Goal: Check status: Check status

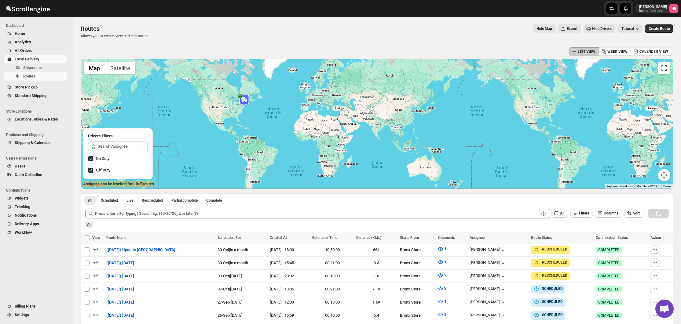
scroll to position [94, 0]
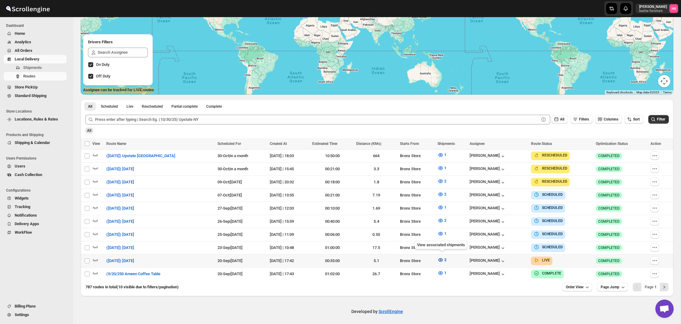
click at [442, 260] on icon "button" at bounding box center [440, 260] width 6 height 6
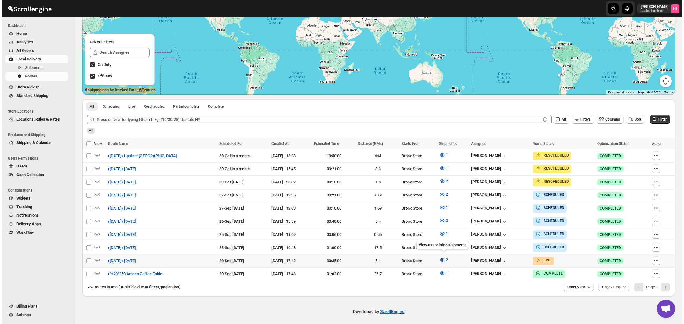
scroll to position [92, 0]
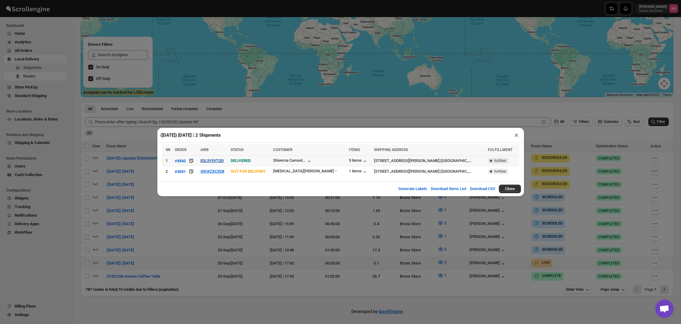
click at [221, 160] on button "E0L3Y5VTQD" at bounding box center [211, 160] width 23 height 5
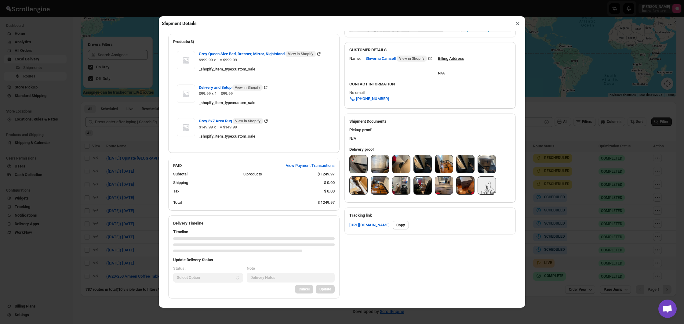
scroll to position [186, 0]
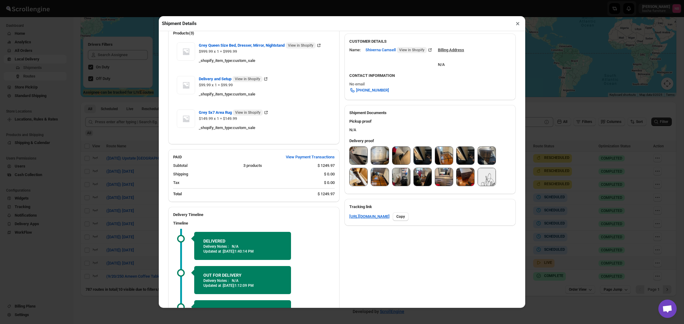
click at [358, 155] on img at bounding box center [359, 156] width 18 height 18
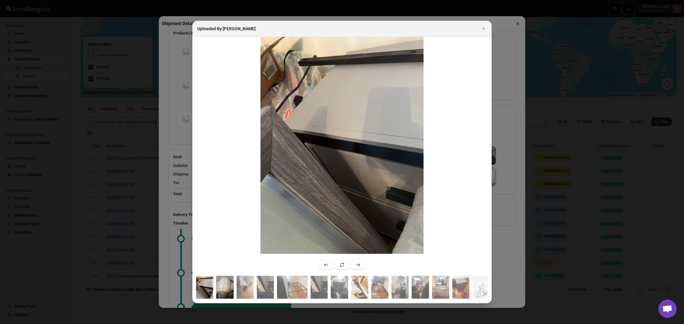
click at [229, 289] on img ":r18hn:" at bounding box center [224, 287] width 17 height 23
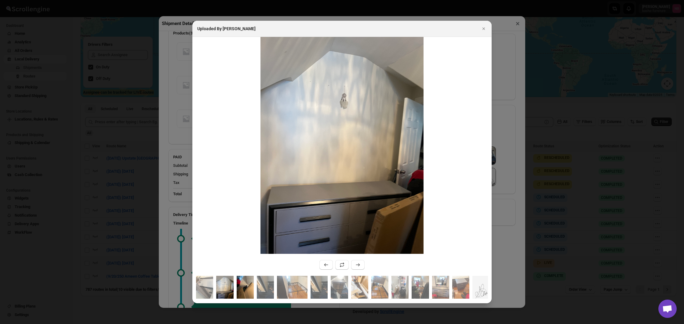
click at [238, 289] on img ":r18hn:" at bounding box center [245, 287] width 17 height 23
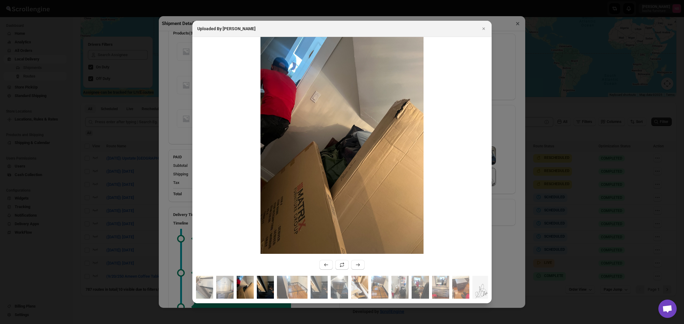
click at [260, 289] on img ":r18hn:" at bounding box center [265, 287] width 17 height 23
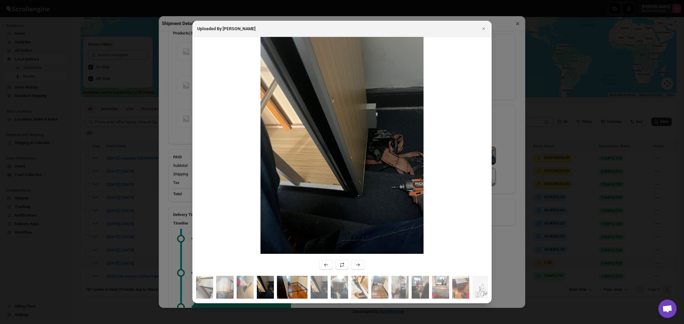
click at [289, 285] on img ":r18hn:" at bounding box center [292, 287] width 31 height 23
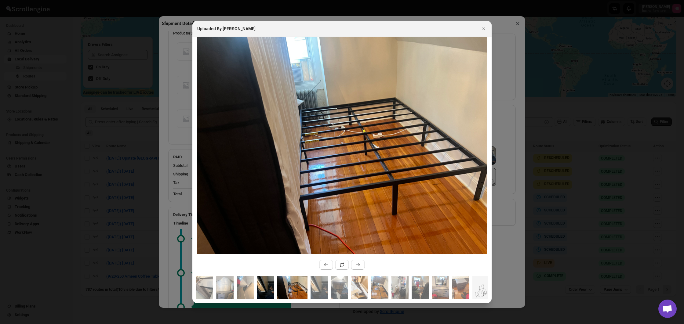
click at [264, 287] on img ":r18hn:" at bounding box center [265, 287] width 17 height 23
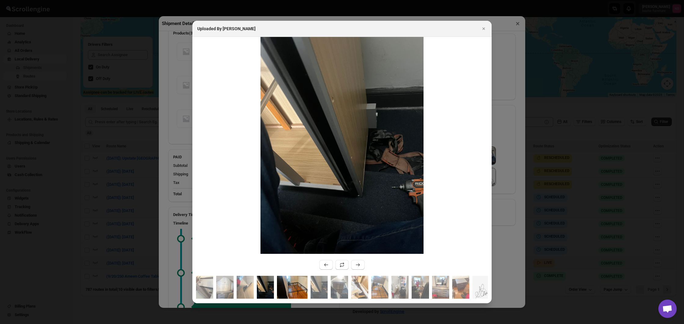
click at [293, 288] on img ":r18hn:" at bounding box center [292, 287] width 31 height 23
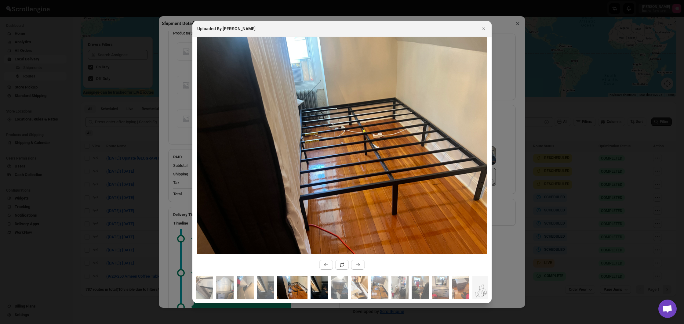
click at [318, 288] on img ":r18hn:" at bounding box center [318, 287] width 17 height 23
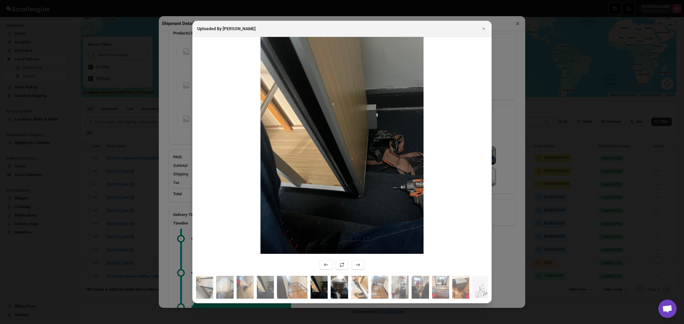
click at [333, 287] on img ":r18hn:" at bounding box center [339, 287] width 17 height 23
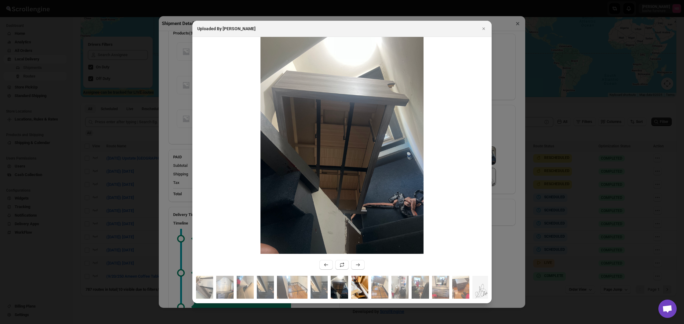
click at [351, 287] on img ":r18hn:" at bounding box center [359, 287] width 17 height 23
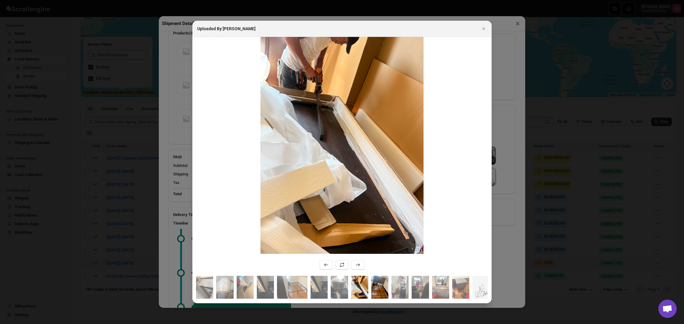
click at [380, 287] on img ":r18hn:" at bounding box center [379, 287] width 17 height 23
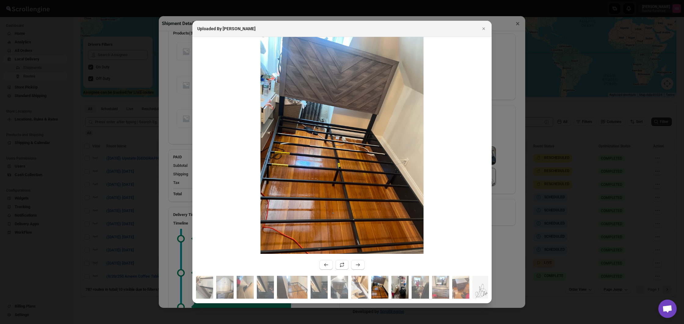
click at [399, 288] on img ":r18hn:" at bounding box center [399, 287] width 17 height 23
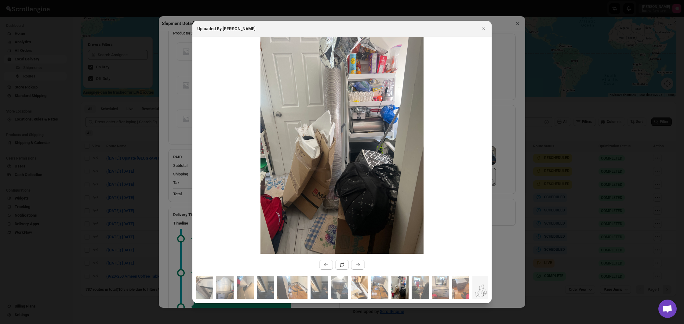
click at [369, 288] on div ":r18hn:" at bounding box center [341, 289] width 299 height 27
click at [360, 288] on img ":r18hn:" at bounding box center [359, 287] width 17 height 23
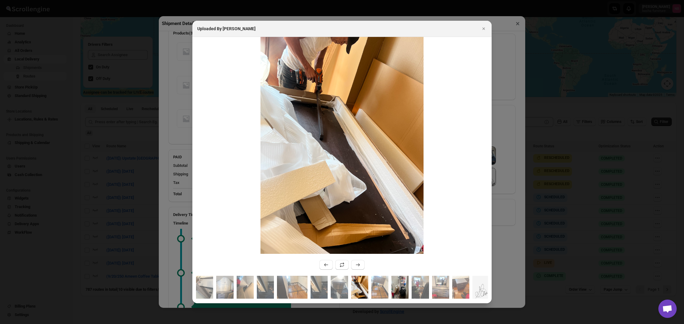
click at [408, 286] on img ":r18hn:" at bounding box center [399, 287] width 17 height 23
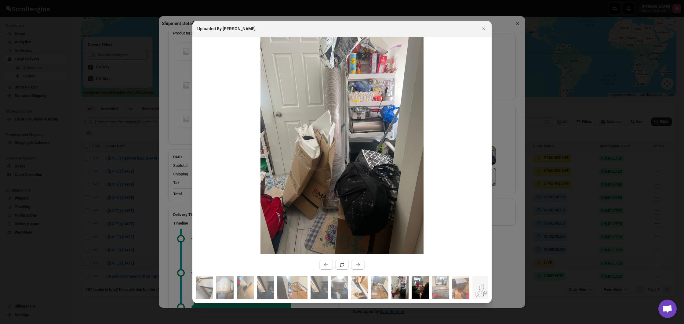
click at [418, 288] on img ":r18hn:" at bounding box center [420, 287] width 17 height 23
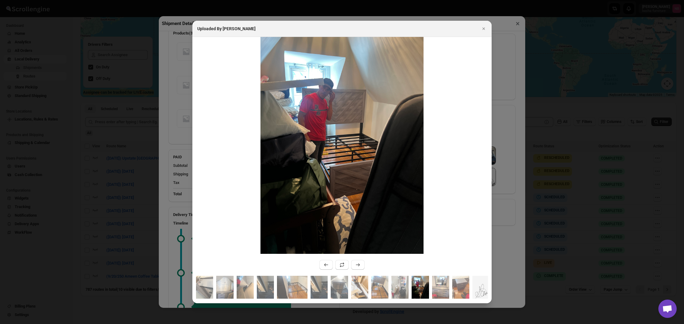
click at [429, 288] on div ":r18hn:" at bounding box center [341, 289] width 299 height 27
click at [434, 288] on img ":r18hn:" at bounding box center [440, 287] width 17 height 23
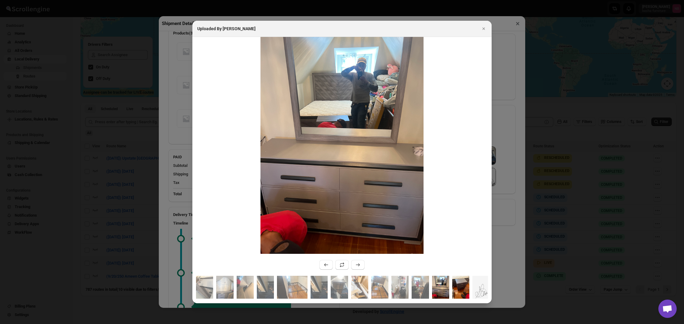
click at [459, 288] on img ":r18hn:" at bounding box center [460, 287] width 17 height 23
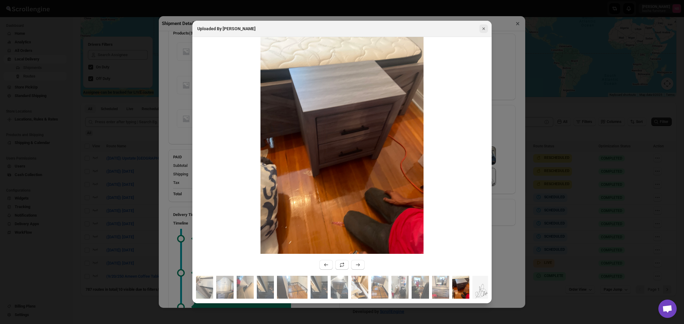
click at [484, 29] on icon "Close" at bounding box center [483, 28] width 2 height 2
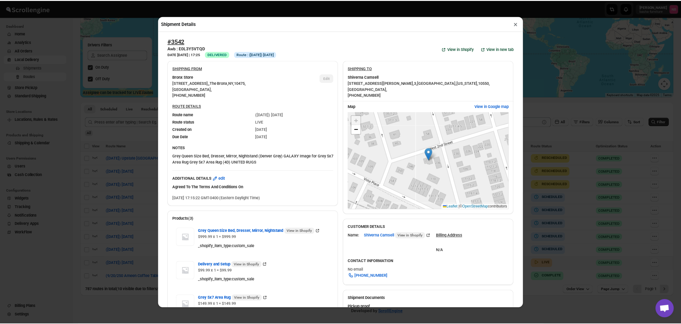
scroll to position [0, 0]
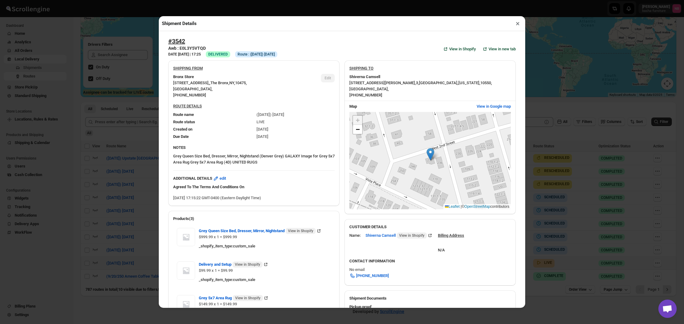
click at [519, 24] on button "×" at bounding box center [517, 23] width 9 height 9
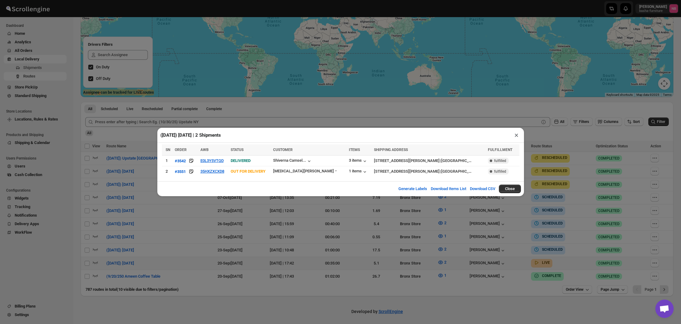
click at [612, 178] on div "([DATE]) [DATE] | 2 Shipments × SN ORDER AWB STATUS CUSTOMER ITEMS SHIPPING ADD…" at bounding box center [340, 162] width 681 height 324
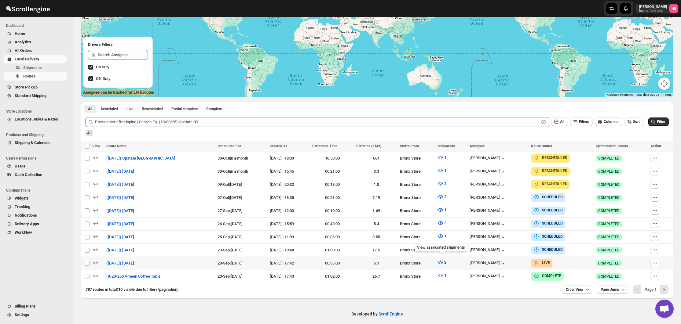
click at [441, 262] on icon "button" at bounding box center [440, 263] width 2 height 2
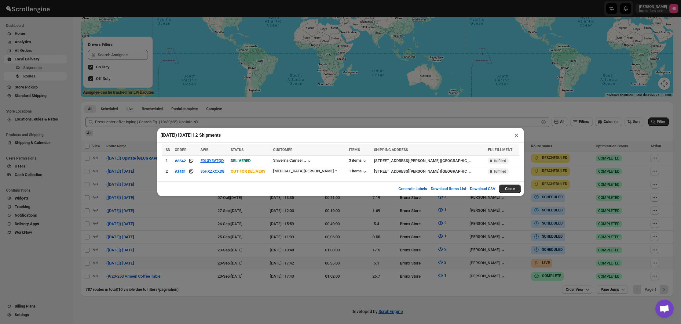
drag, startPoint x: 441, startPoint y: 297, endPoint x: 456, endPoint y: 284, distance: 20.1
click at [441, 297] on div "([DATE]) [DATE] | 2 Shipments × SN ORDER AWB STATUS CUSTOMER ITEMS SHIPPING ADD…" at bounding box center [340, 162] width 681 height 324
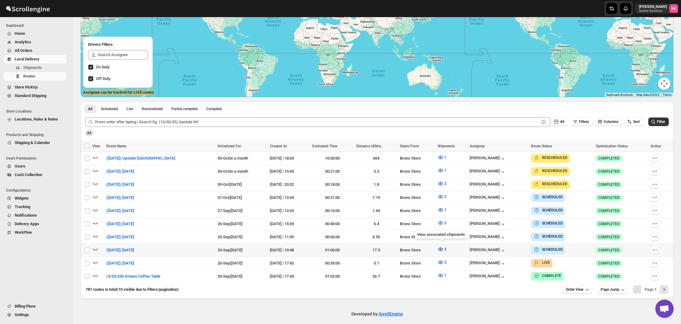
click at [445, 247] on span "2" at bounding box center [445, 249] width 2 height 5
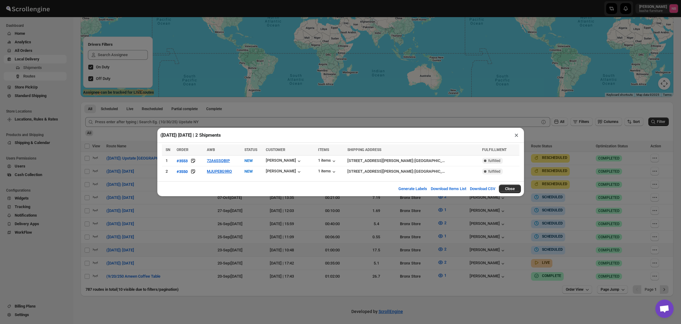
click at [419, 263] on div "([DATE]) [DATE] | 2 Shipments × SN ORDER AWB STATUS CUSTOMER ITEMS SHIPPING ADD…" at bounding box center [340, 162] width 681 height 324
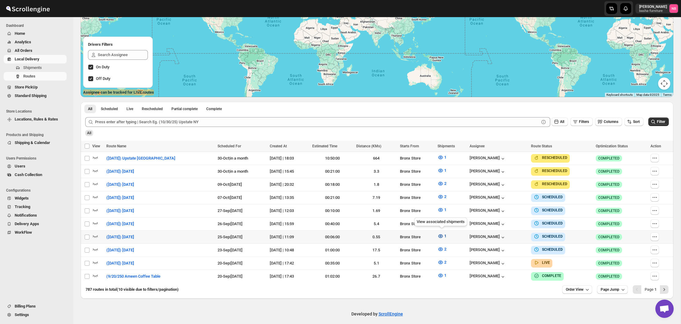
click at [441, 235] on icon "button" at bounding box center [440, 236] width 2 height 2
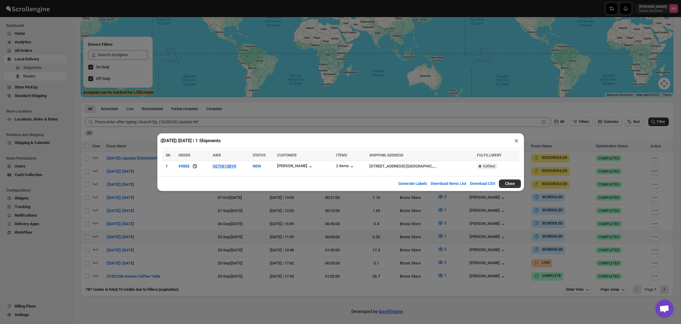
click at [212, 209] on div "([DATE]) [DATE] | 1 Shipments × SN ORDER AWB STATUS CUSTOMER ITEMS SHIPPING ADD…" at bounding box center [340, 162] width 681 height 324
